Goal: Information Seeking & Learning: Check status

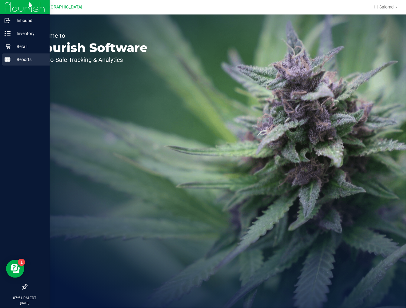
click at [8, 56] on div "Reports" at bounding box center [26, 59] width 48 height 12
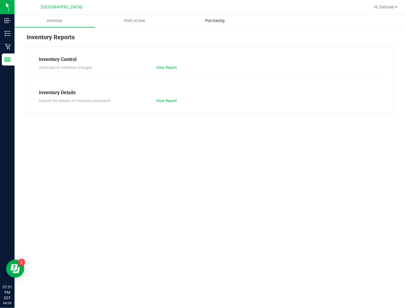
click at [211, 25] on uib-tab-heading "Purchasing" at bounding box center [214, 21] width 79 height 12
click at [136, 21] on span "Point of Sale" at bounding box center [134, 20] width 37 height 5
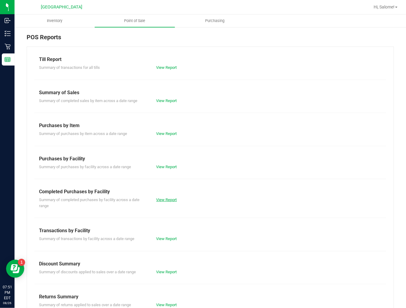
click at [167, 200] on link "View Report" at bounding box center [166, 200] width 21 height 5
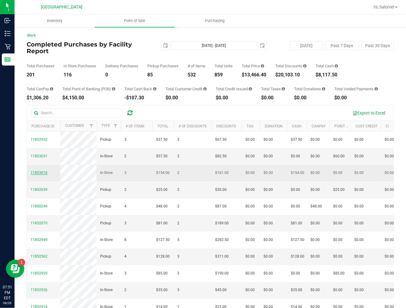
click at [42, 175] on span "11853016" at bounding box center [39, 173] width 17 height 4
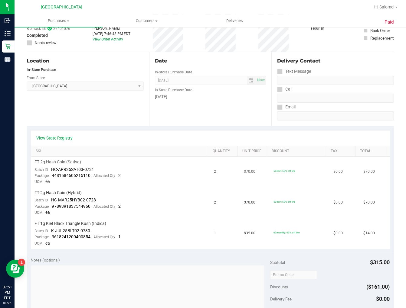
scroll to position [34, 0]
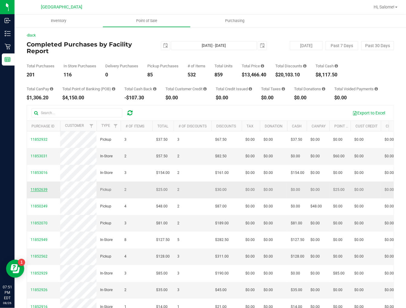
click at [38, 192] on span "11852639" at bounding box center [39, 190] width 17 height 4
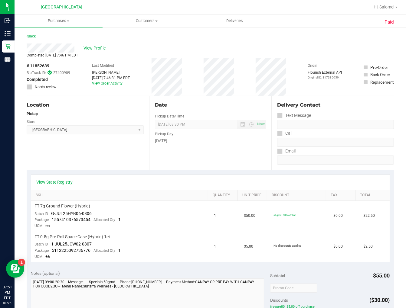
click at [34, 36] on link "Back" at bounding box center [31, 36] width 9 height 4
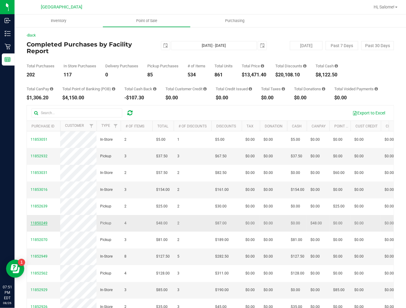
click at [46, 225] on span "11850249" at bounding box center [39, 223] width 17 height 4
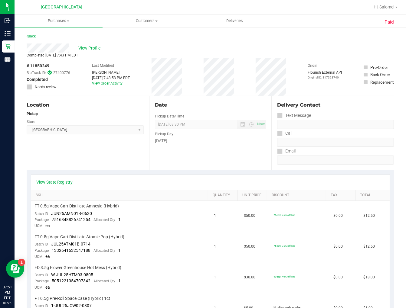
click at [31, 36] on link "Back" at bounding box center [31, 36] width 9 height 4
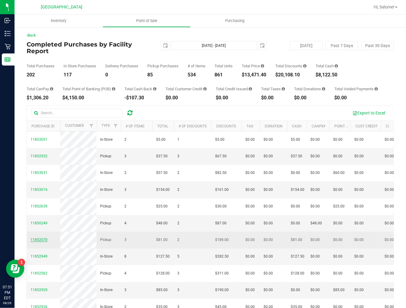
click at [38, 242] on span "11852070" at bounding box center [39, 240] width 17 height 4
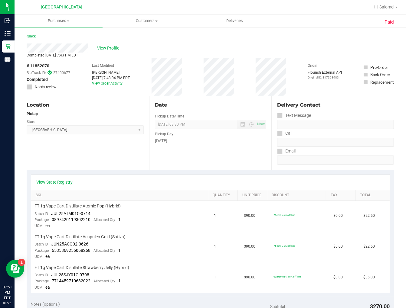
click at [35, 35] on link "Back" at bounding box center [31, 36] width 9 height 4
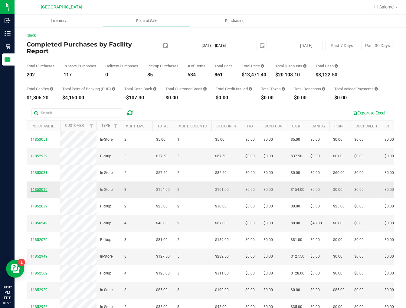
click at [40, 192] on span "11853016" at bounding box center [39, 190] width 17 height 4
